Goal: Find contact information: Find contact information

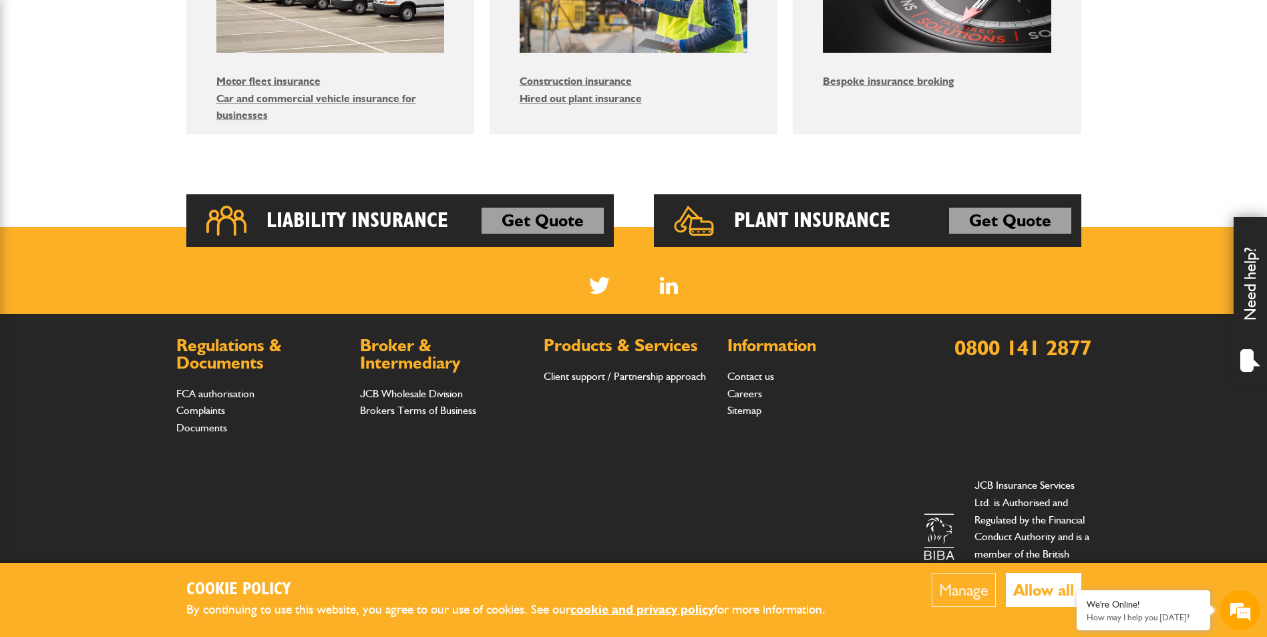
scroll to position [935, 0]
click at [1030, 598] on button "Allow all" at bounding box center [1043, 590] width 75 height 34
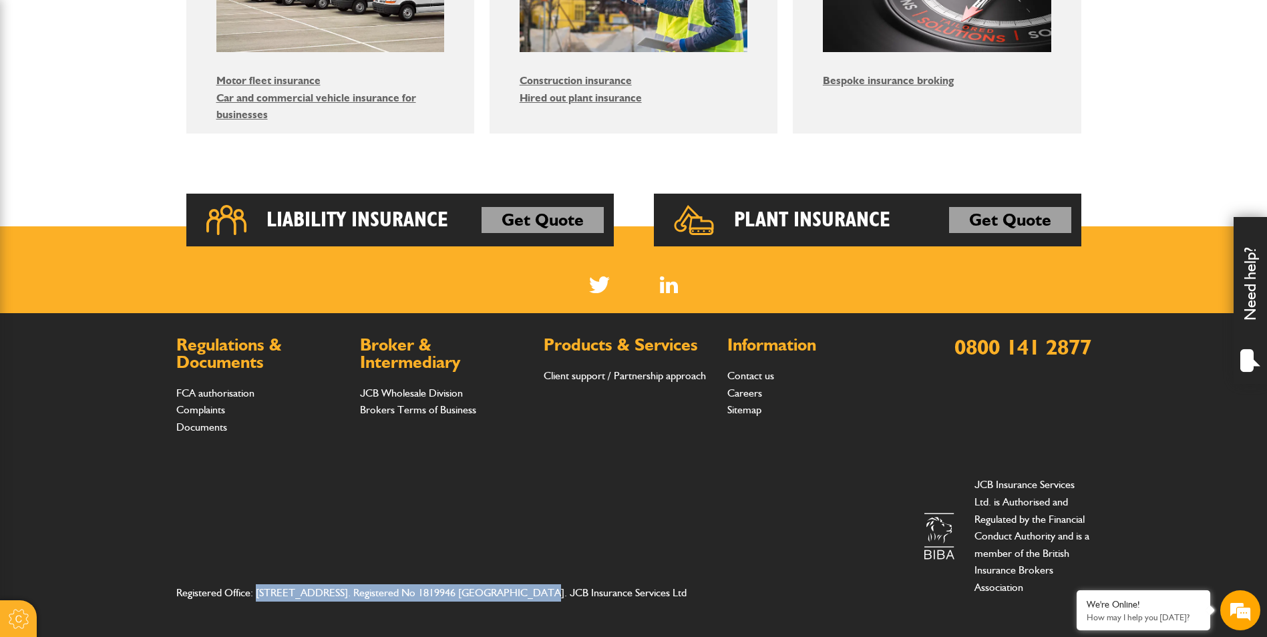
drag, startPoint x: 256, startPoint y: 576, endPoint x: 500, endPoint y: 576, distance: 244.4
click at [500, 584] on address "Registered Office: [STREET_ADDRESS]. Registered No 1819946 [GEOGRAPHIC_DATA]. J…" at bounding box center [445, 592] width 539 height 17
copy address "Station Road, Rocester, Staffordshire, England, ST14 5JS"
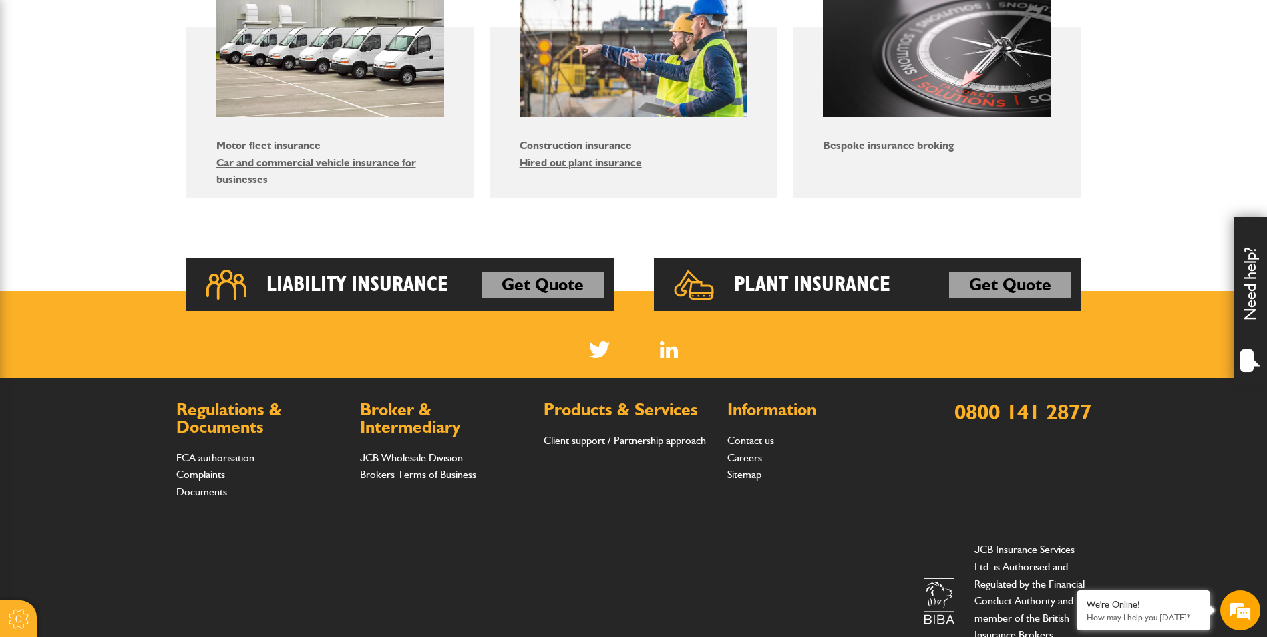
scroll to position [935, 0]
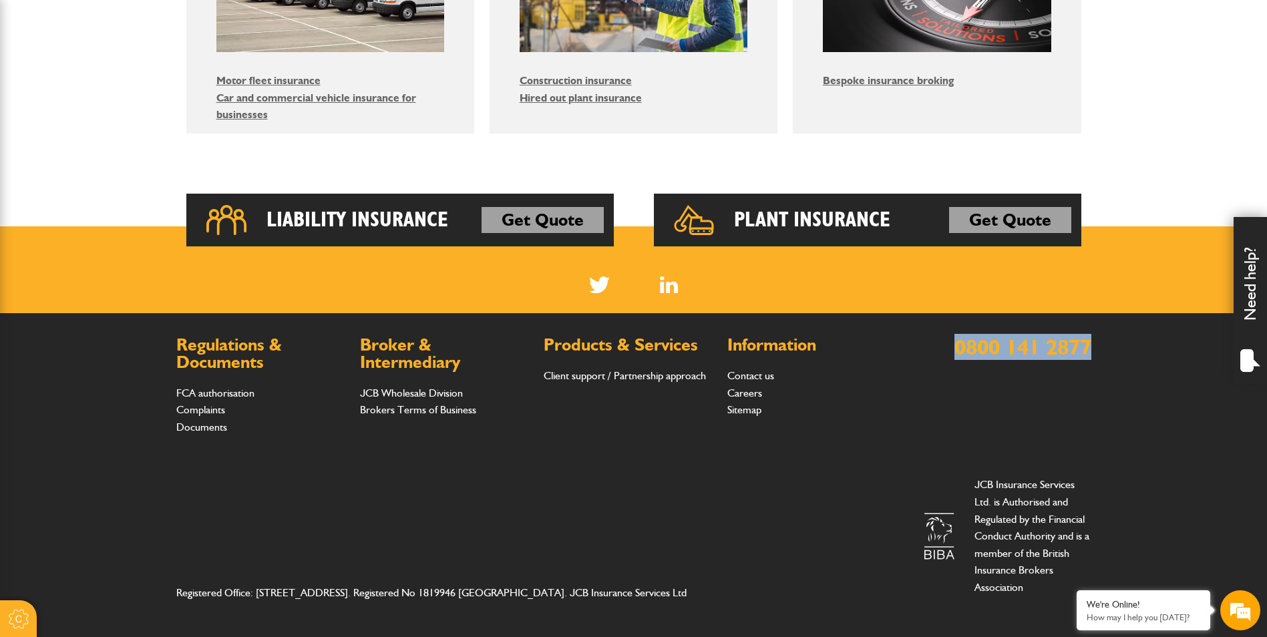
drag, startPoint x: 934, startPoint y: 359, endPoint x: 1126, endPoint y: 351, distance: 191.8
click at [1126, 351] on footer "Regulations & Documents FCA authorisation Complaints Documents Broker & Interme…" at bounding box center [633, 474] width 1267 height 323
copy link "0800 141 2877"
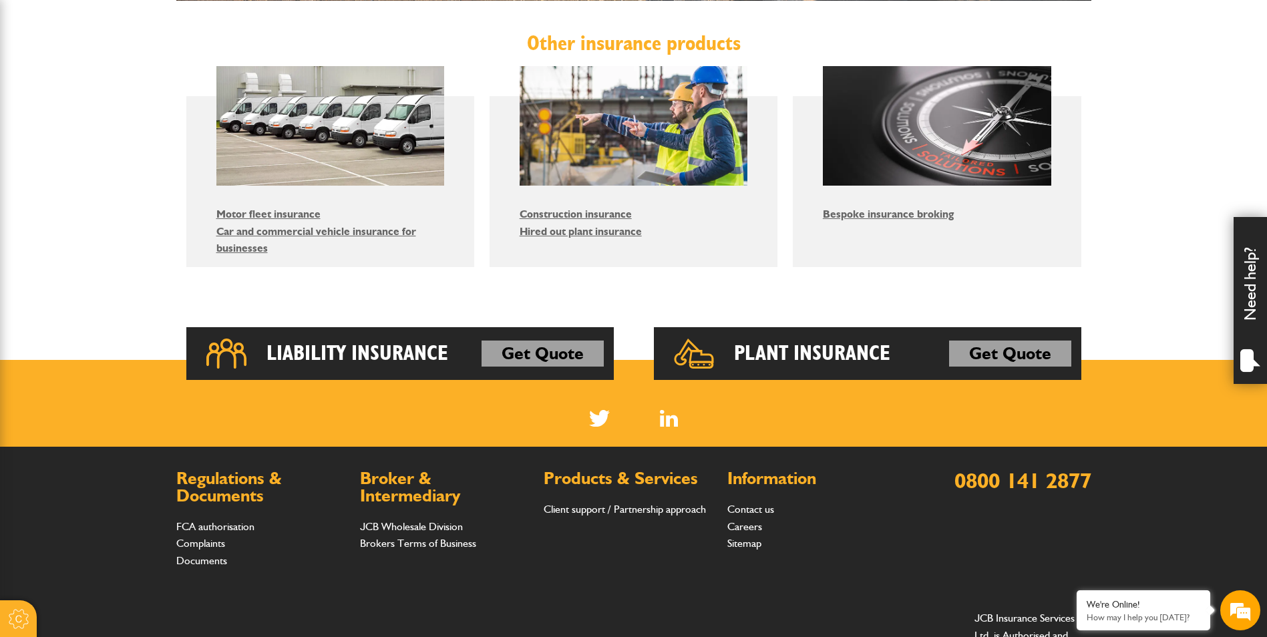
click at [846, 520] on li "Careers" at bounding box center [812, 526] width 170 height 17
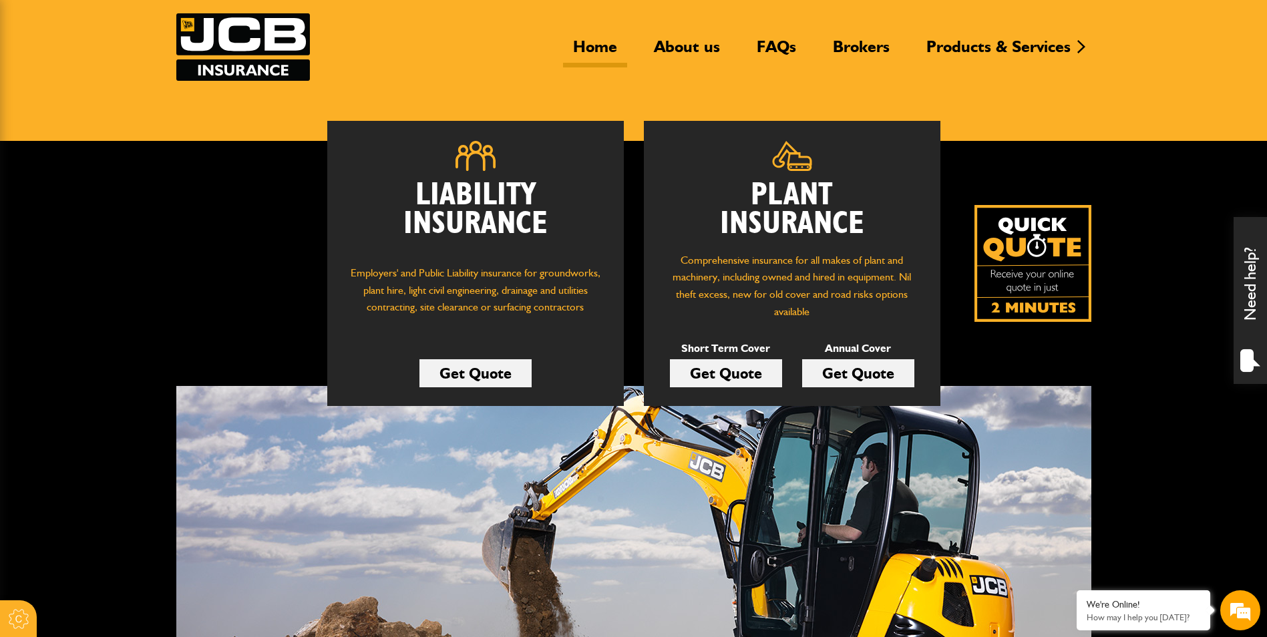
scroll to position [0, 0]
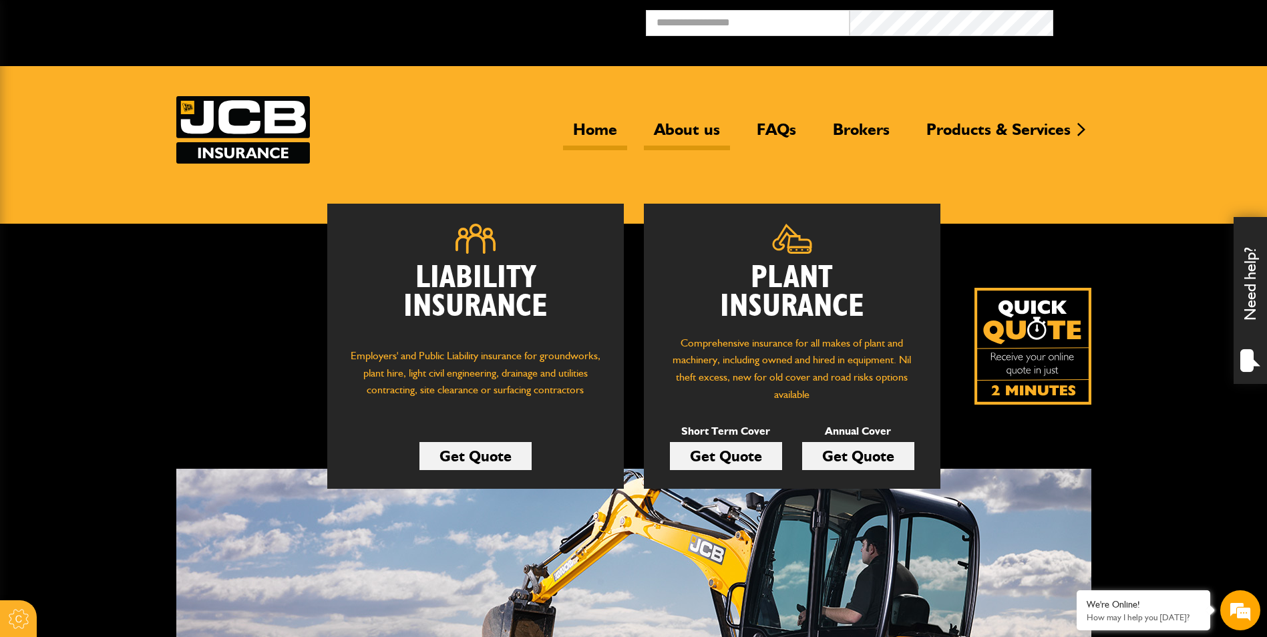
click at [655, 128] on link "About us" at bounding box center [687, 135] width 86 height 31
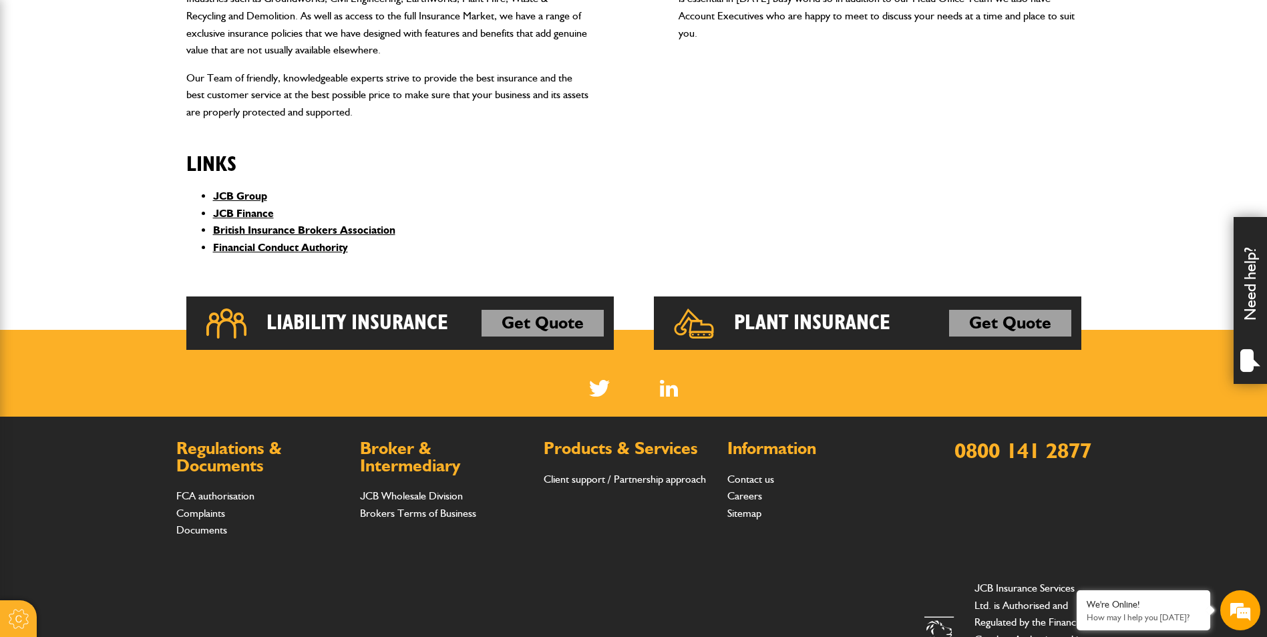
scroll to position [553, 0]
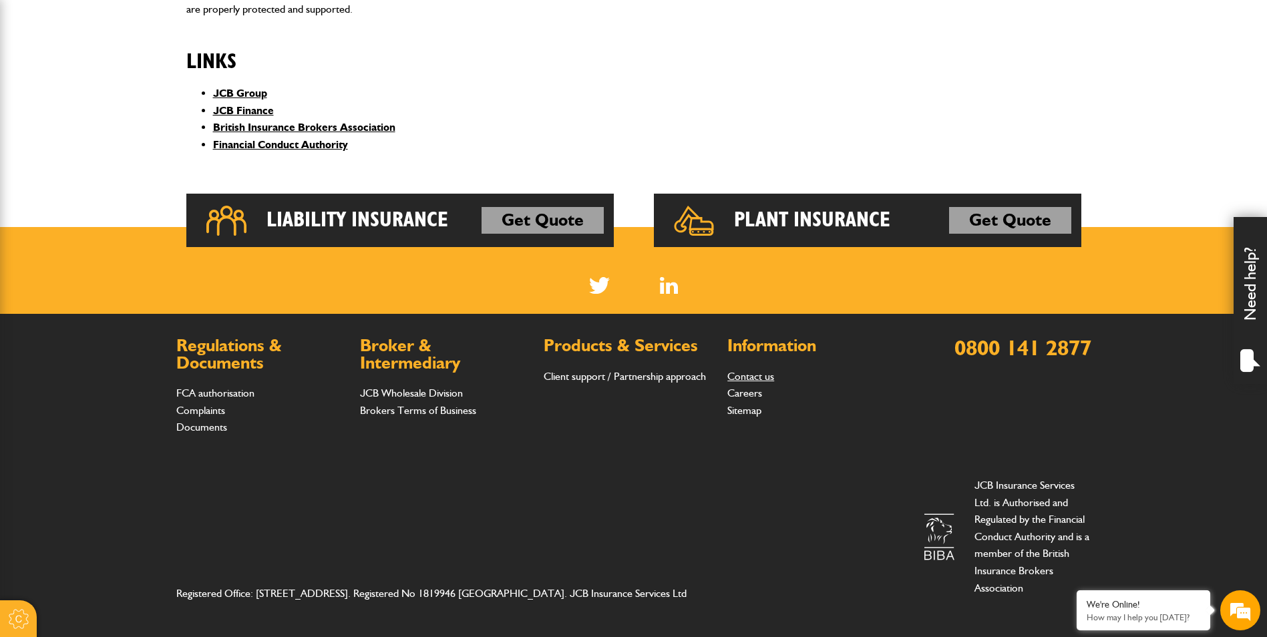
click at [739, 379] on link "Contact us" at bounding box center [750, 376] width 47 height 13
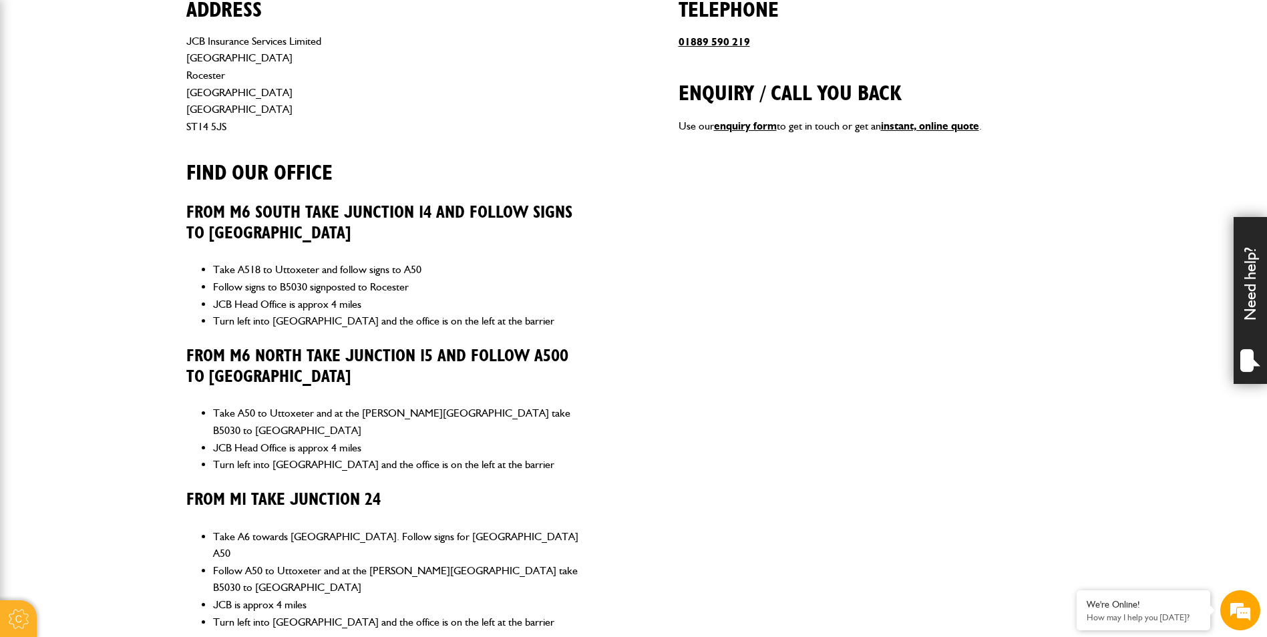
scroll to position [601, 0]
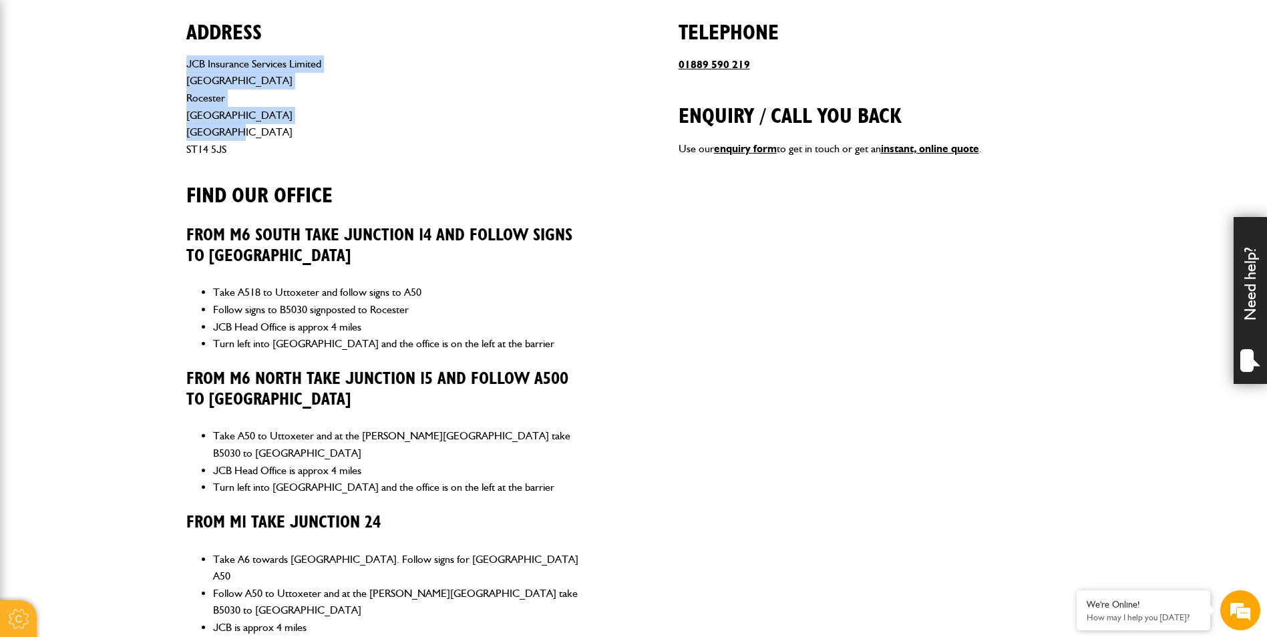
drag, startPoint x: 188, startPoint y: 65, endPoint x: 427, endPoint y: 134, distance: 249.4
click at [427, 134] on address "JCB Insurance Services Limited Station Road Rocester Staffordshire England ST14…" at bounding box center [387, 106] width 403 height 103
drag, startPoint x: 427, startPoint y: 134, endPoint x: 425, endPoint y: 100, distance: 34.2
click at [427, 134] on address "JCB Insurance Services Limited Station Road Rocester Staffordshire England ST14…" at bounding box center [387, 106] width 403 height 103
